Goal: Task Accomplishment & Management: Complete application form

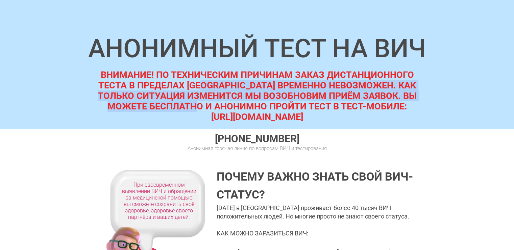
drag, startPoint x: 194, startPoint y: 85, endPoint x: 197, endPoint y: 107, distance: 22.9
click at [197, 107] on strong "ВНИМАНИЕ! ПО ТЕХНИЧЕСКИМ ПРИЧИНАМ ЗАКАЗ ДИСТАНЦИОННОГО ТЕСТА В ПРЕДЕЛАХ [GEOGRA…" at bounding box center [257, 90] width 319 height 42
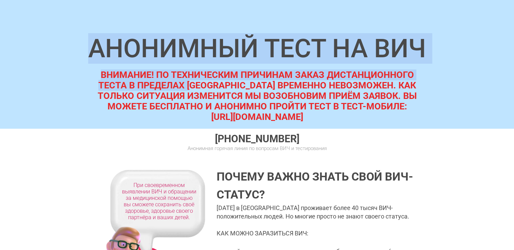
drag, startPoint x: 190, startPoint y: 67, endPoint x: 184, endPoint y: 88, distance: 21.7
click at [184, 88] on div "АНОНИМНЫЙ ТЕСТ НА ВИЧ ВНИМАНИЕ! ПО ТЕХНИЧЕСКИМ ПРИЧИНАМ ЗАКАЗ ДИСТАНЦИОННОГО ТЕ…" at bounding box center [257, 64] width 514 height 129
click at [184, 88] on strong "ВНИМАНИЕ! ПО ТЕХНИЧЕСКИМ ПРИЧИНАМ ЗАКАЗ ДИСТАНЦИОННОГО ТЕСТА В ПРЕДЕЛАХ [GEOGRA…" at bounding box center [257, 90] width 319 height 42
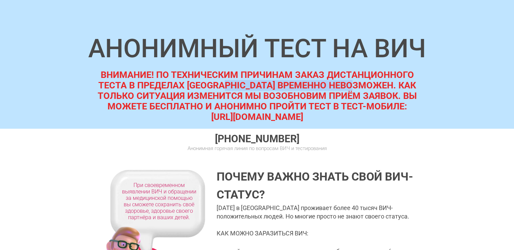
drag, startPoint x: 215, startPoint y: 85, endPoint x: 359, endPoint y: 88, distance: 143.8
click at [359, 88] on strong "ВНИМАНИЕ! ПО ТЕХНИЧЕСКИМ ПРИЧИНАМ ЗАКАЗ ДИСТАНЦИОННОГО ТЕСТА В ПРЕДЕЛАХ [GEOGRA…" at bounding box center [257, 90] width 319 height 42
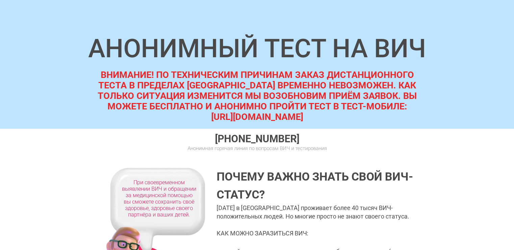
scroll to position [28, 0]
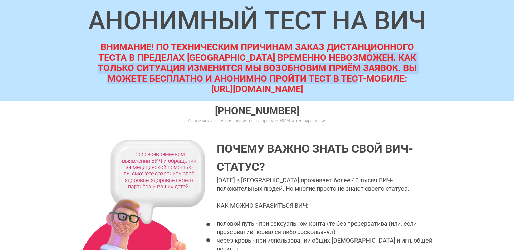
drag, startPoint x: 369, startPoint y: 59, endPoint x: 367, endPoint y: 79, distance: 20.7
click at [367, 79] on strong "ВНИМАНИЕ! ПО ТЕХНИЧЕСКИМ ПРИЧИНАМ ЗАКАЗ ДИСТАНЦИОННОГО ТЕСТА В ПРЕДЕЛАХ [GEOGRA…" at bounding box center [257, 63] width 319 height 42
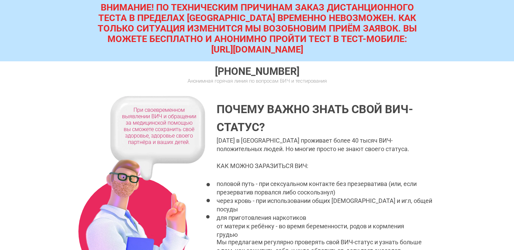
scroll to position [0, 0]
